Goal: Task Accomplishment & Management: Manage account settings

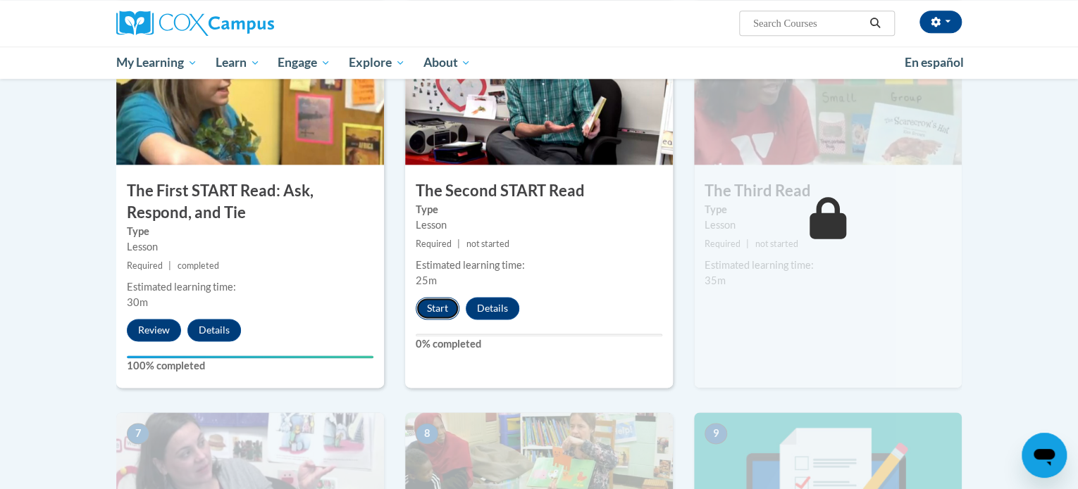
click at [439, 317] on button "Start" at bounding box center [438, 308] width 44 height 23
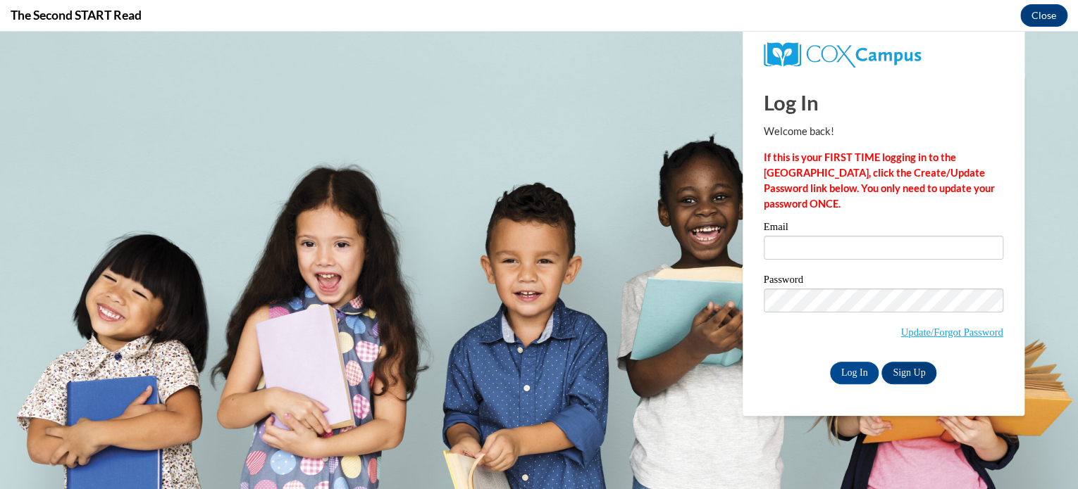
click at [799, 249] on input "Email" at bounding box center [882, 248] width 239 height 24
type input "[EMAIL_ADDRESS][DOMAIN_NAME]"
click at [856, 367] on input "Log In" at bounding box center [854, 373] width 49 height 23
